Goal: Task Accomplishment & Management: Manage account settings

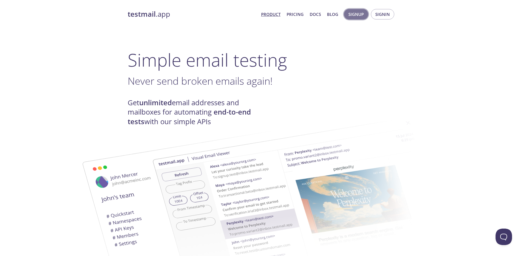
click at [360, 14] on span "Signup" at bounding box center [355, 14] width 15 height 7
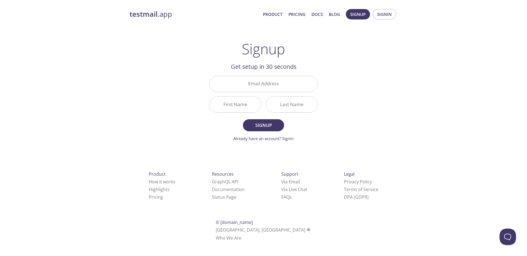
click at [348, 94] on div "testmail .app Product Pricing Docs Blog Signup Signin Signup Get setup in 30 se…" at bounding box center [263, 131] width 281 height 252
click at [256, 78] on input "Email Address" at bounding box center [263, 84] width 108 height 16
type input "[EMAIL_ADDRESS][DOMAIN_NAME]"
click at [234, 103] on input "First Name" at bounding box center [235, 105] width 52 height 16
type input "[PERSON_NAME]"
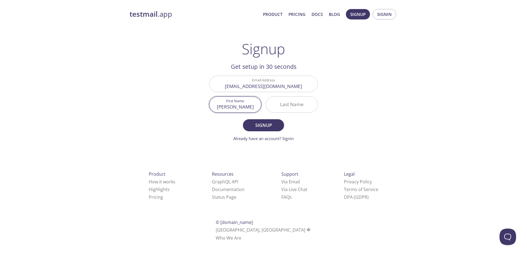
type input "Alhobayyeb"
click at [270, 126] on span "Signup" at bounding box center [263, 126] width 29 height 8
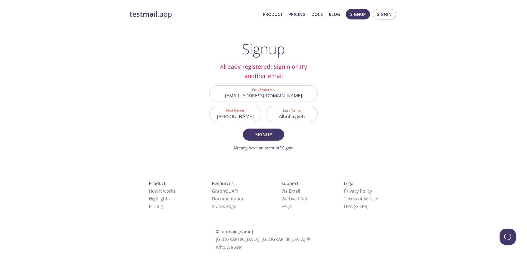
click at [284, 147] on link "Already have an account? Signin" at bounding box center [263, 147] width 60 height 5
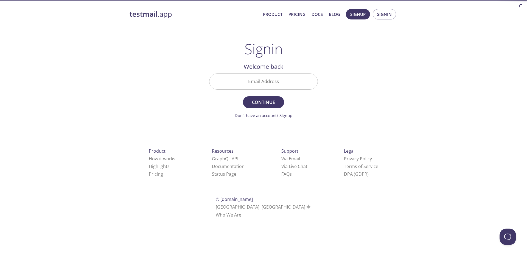
click at [279, 78] on input "Email Address" at bounding box center [263, 82] width 108 height 16
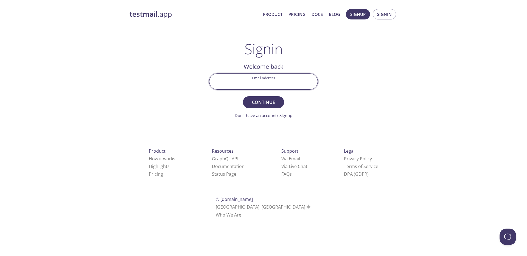
click at [0, 225] on com-1password-button at bounding box center [0, 225] width 0 height 0
click at [286, 81] on input "Email Address" at bounding box center [263, 82] width 108 height 16
type input "malho"
type input "[EMAIL_ADDRESS][DOMAIN_NAME]"
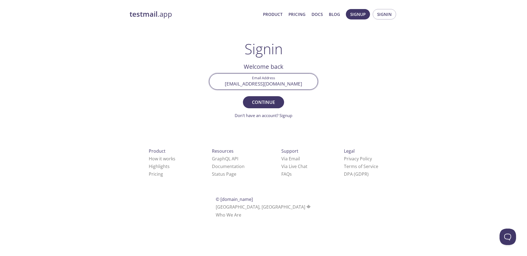
click at [243, 96] on button "Continue" at bounding box center [263, 102] width 41 height 12
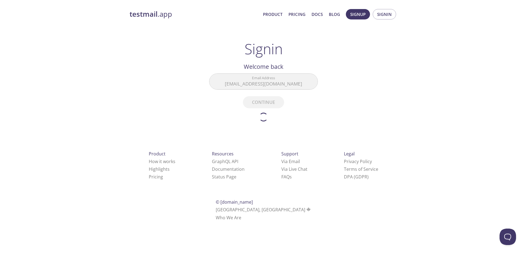
click at [323, 111] on main "Signin Welcome back Email Address [EMAIL_ADDRESS][DOMAIN_NAME] Continue Don't h…" at bounding box center [263, 81] width 122 height 81
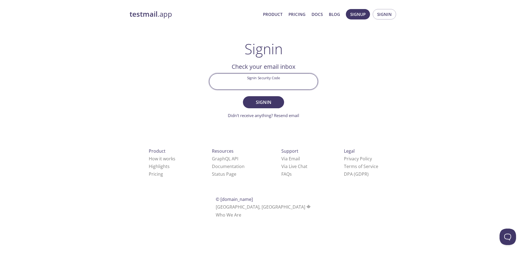
click at [259, 82] on input "Signin Security Code" at bounding box center [263, 82] width 108 height 16
click at [351, 101] on div "testmail .app Product Pricing Docs Blog Signup Signin Signin Welcome back Email…" at bounding box center [263, 119] width 281 height 229
click at [292, 81] on input "Signin Security Code" at bounding box center [263, 82] width 108 height 16
paste input "ZJRCHXJ"
type input "ZJRCHXJ"
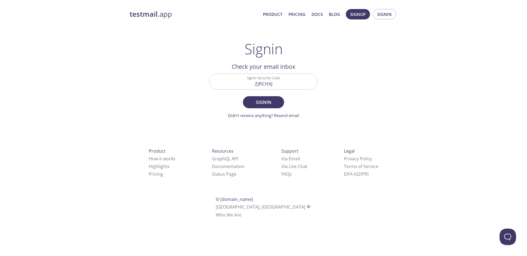
drag, startPoint x: 331, startPoint y: 97, endPoint x: 290, endPoint y: 99, distance: 41.2
click at [330, 97] on div "testmail .app Product Pricing Docs Blog Signup Signin Signin Welcome back Email…" at bounding box center [263, 119] width 281 height 229
click at [261, 99] on span "Signin" at bounding box center [263, 102] width 29 height 8
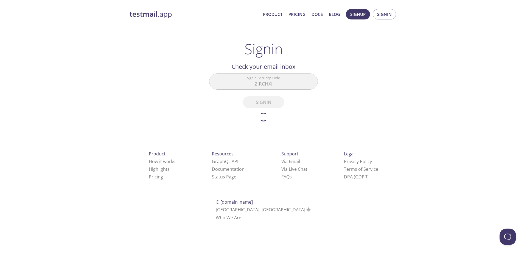
click at [409, 95] on div "testmail .app Product Pricing Docs Blog Signup Signin Signin Welcome back Email…" at bounding box center [263, 121] width 527 height 232
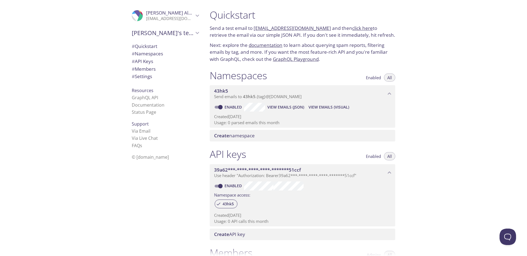
click at [466, 73] on div "Quickstart Send a test email to [EMAIL_ADDRESS][DOMAIN_NAME] and then click her…" at bounding box center [366, 128] width 322 height 256
